Goal: Obtain resource: Obtain resource

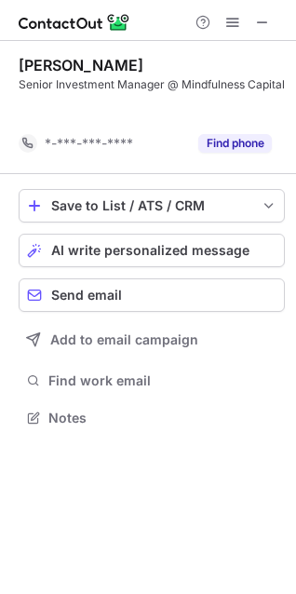
scroll to position [392, 296]
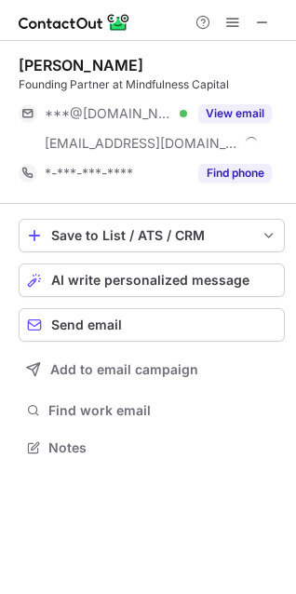
scroll to position [435, 296]
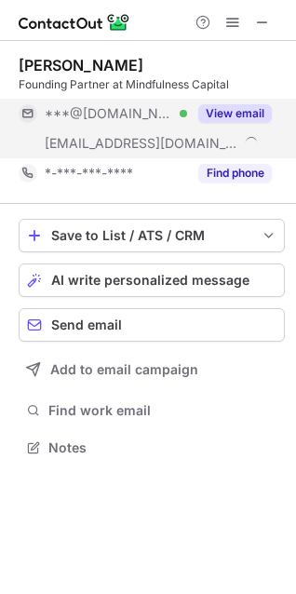
click at [209, 111] on button "View email" at bounding box center [235, 113] width 74 height 19
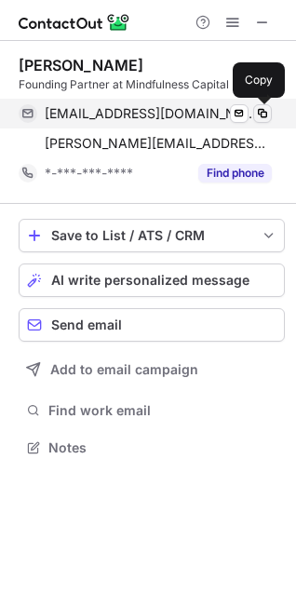
click at [269, 116] on span at bounding box center [262, 113] width 15 height 15
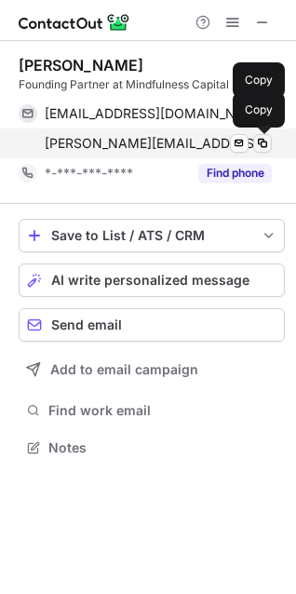
click at [268, 145] on span at bounding box center [262, 143] width 15 height 15
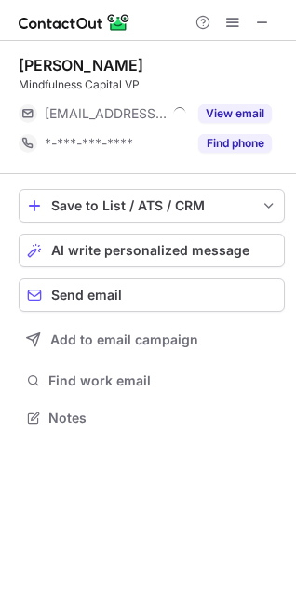
scroll to position [405, 296]
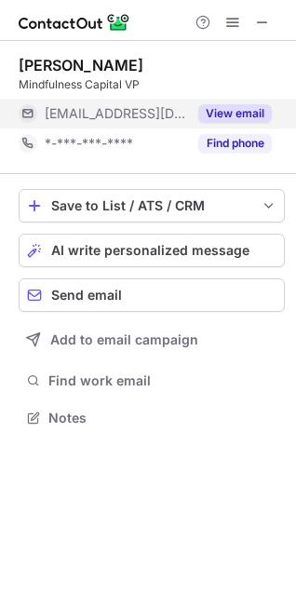
click at [233, 122] on button "View email" at bounding box center [235, 113] width 74 height 19
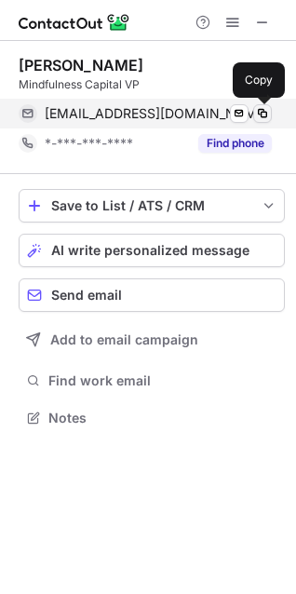
click at [256, 110] on span at bounding box center [262, 113] width 15 height 15
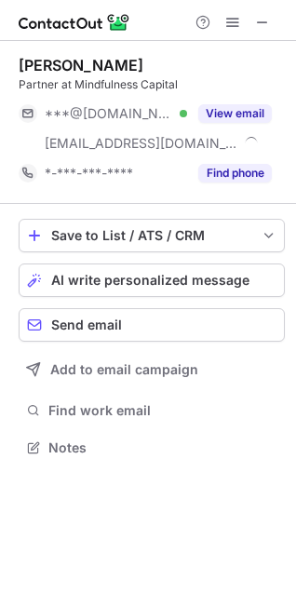
scroll to position [435, 296]
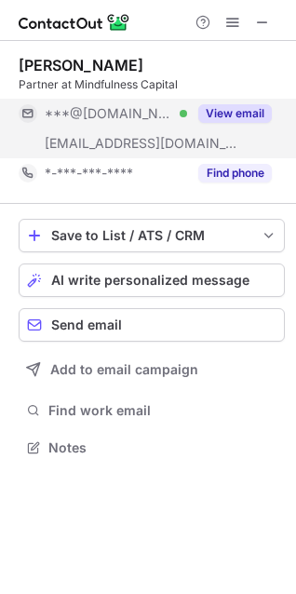
click at [226, 101] on div "View email" at bounding box center [229, 114] width 85 height 30
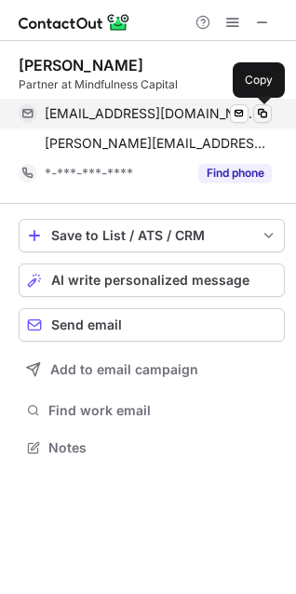
click at [261, 122] on button at bounding box center [262, 113] width 19 height 19
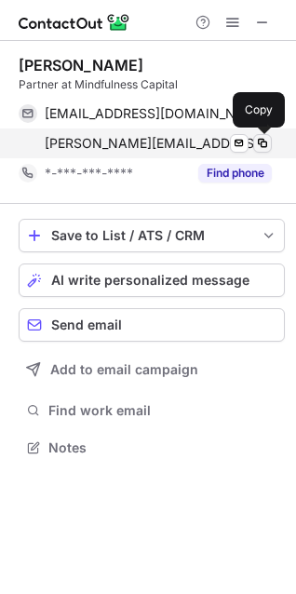
click at [261, 147] on span at bounding box center [262, 143] width 15 height 15
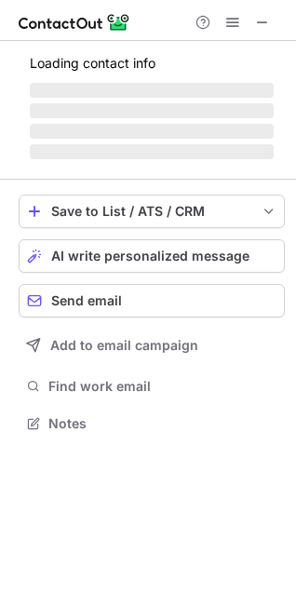
scroll to position [451, 296]
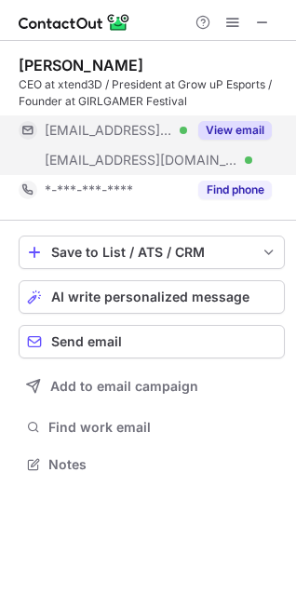
click at [240, 140] on div "View email" at bounding box center [229, 130] width 85 height 30
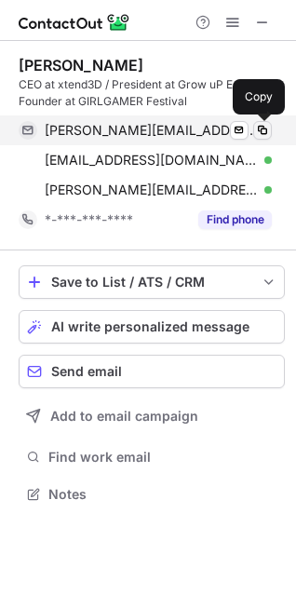
click at [263, 128] on span at bounding box center [262, 130] width 15 height 15
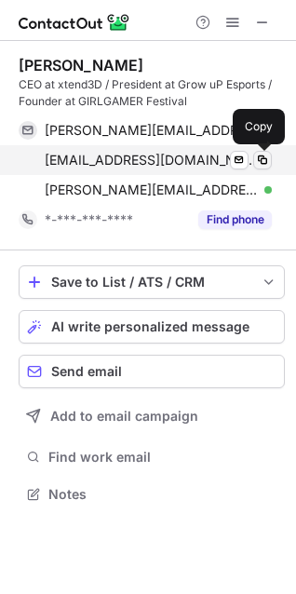
click at [268, 162] on span at bounding box center [262, 160] width 15 height 15
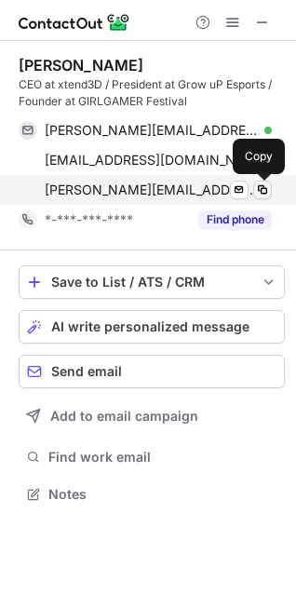
click at [257, 187] on span at bounding box center [262, 189] width 15 height 15
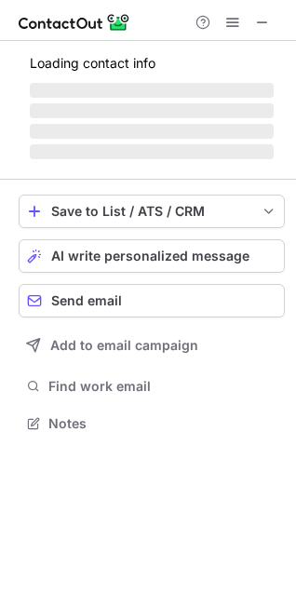
scroll to position [435, 296]
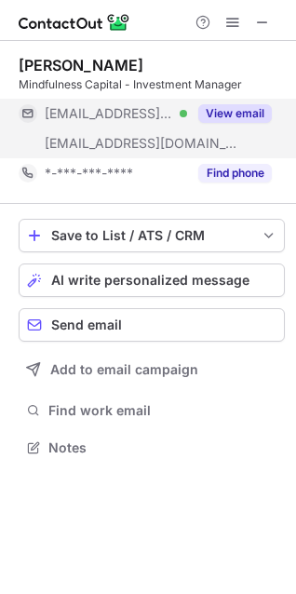
click at [232, 110] on button "View email" at bounding box center [235, 113] width 74 height 19
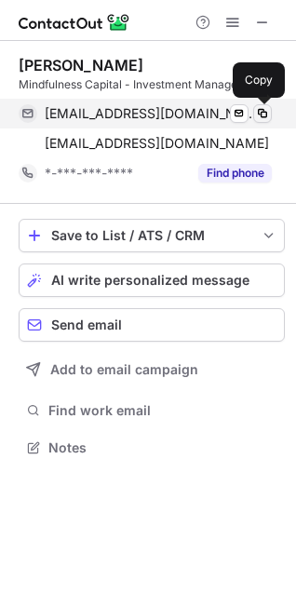
click at [265, 113] on span at bounding box center [262, 113] width 15 height 15
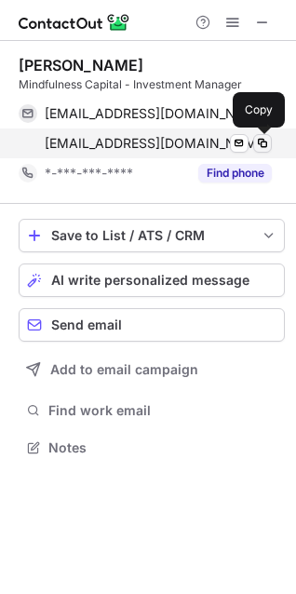
click at [262, 142] on span at bounding box center [262, 143] width 15 height 15
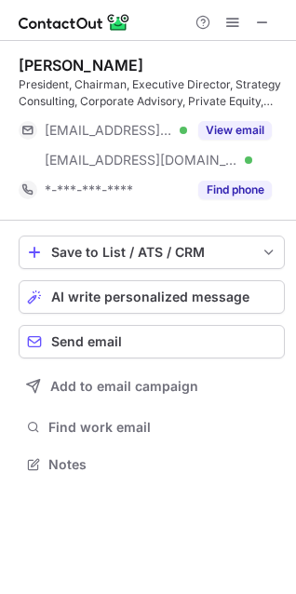
scroll to position [451, 296]
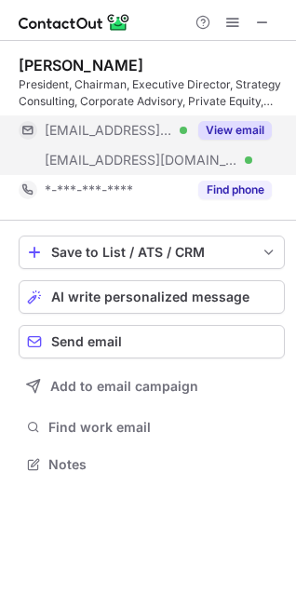
click at [236, 127] on button "View email" at bounding box center [235, 130] width 74 height 19
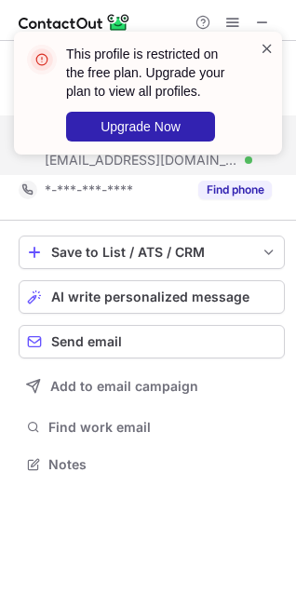
click at [260, 45] on span at bounding box center [267, 48] width 15 height 19
